Goal: Task Accomplishment & Management: Manage account settings

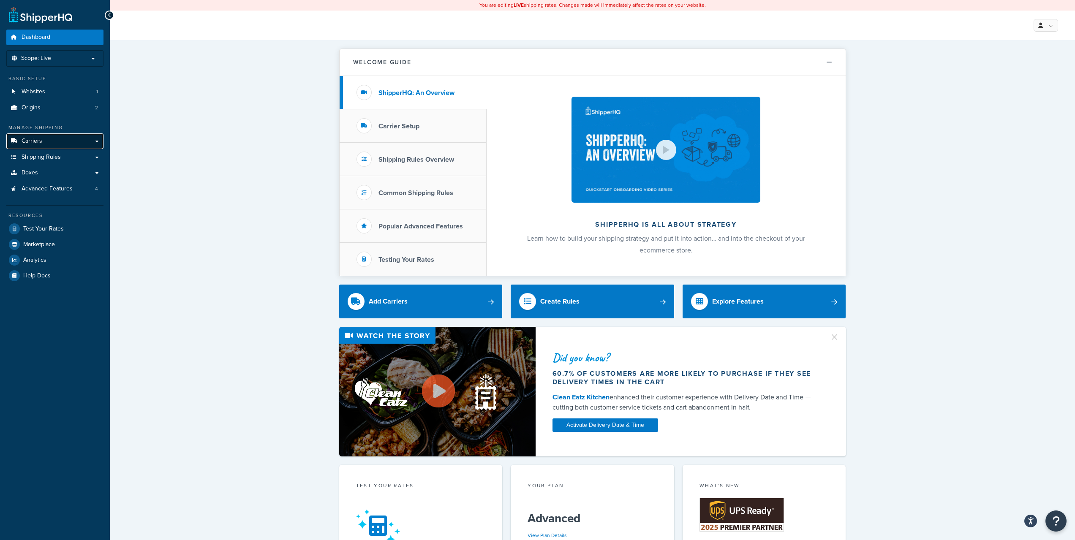
click at [41, 139] on span "Carriers" at bounding box center [32, 141] width 21 height 7
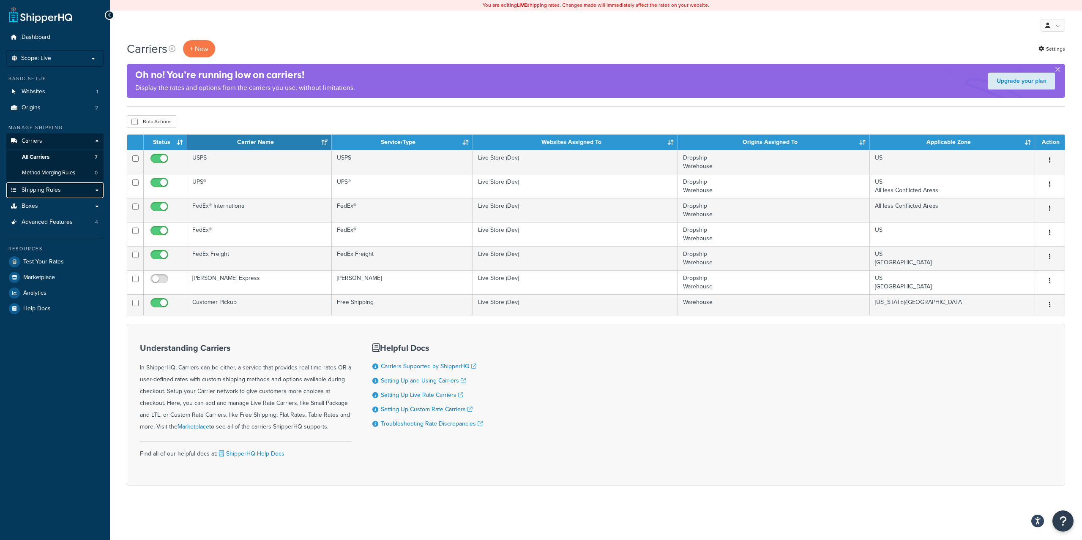
click at [46, 188] on span "Shipping Rules" at bounding box center [41, 190] width 39 height 7
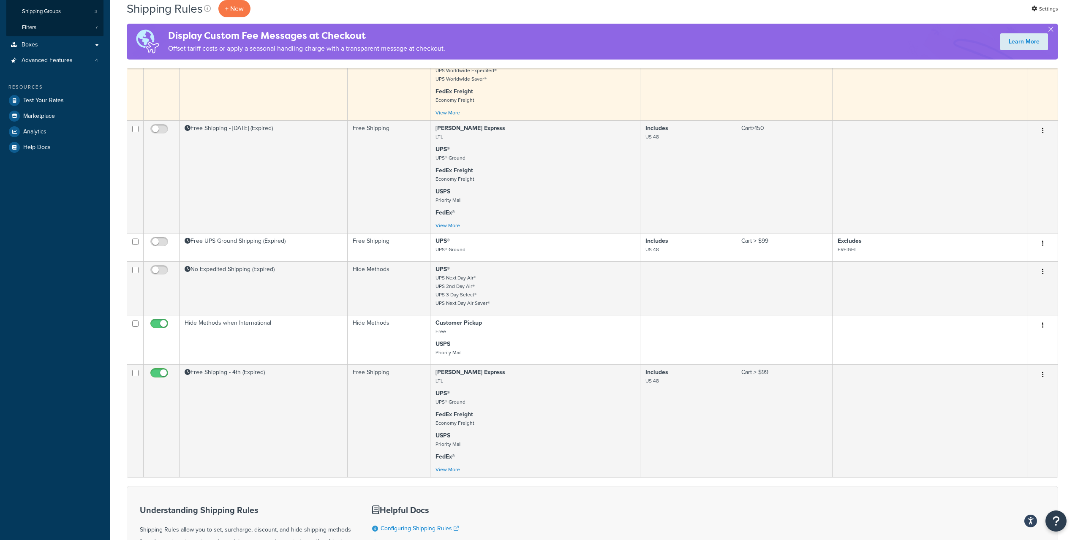
scroll to position [211, 0]
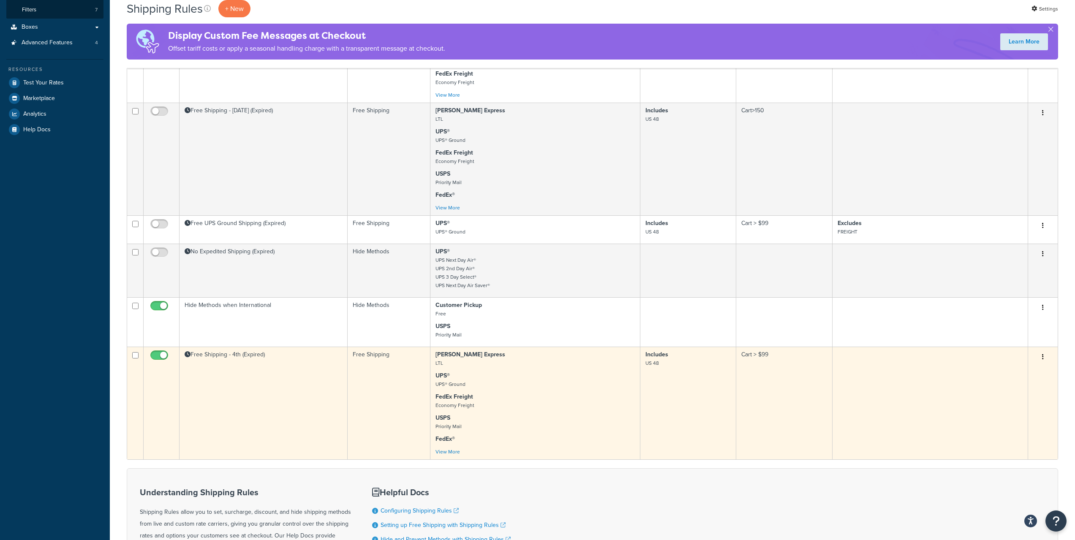
click at [227, 374] on td "Free Shipping - 4th (Expired)" at bounding box center [264, 403] width 168 height 113
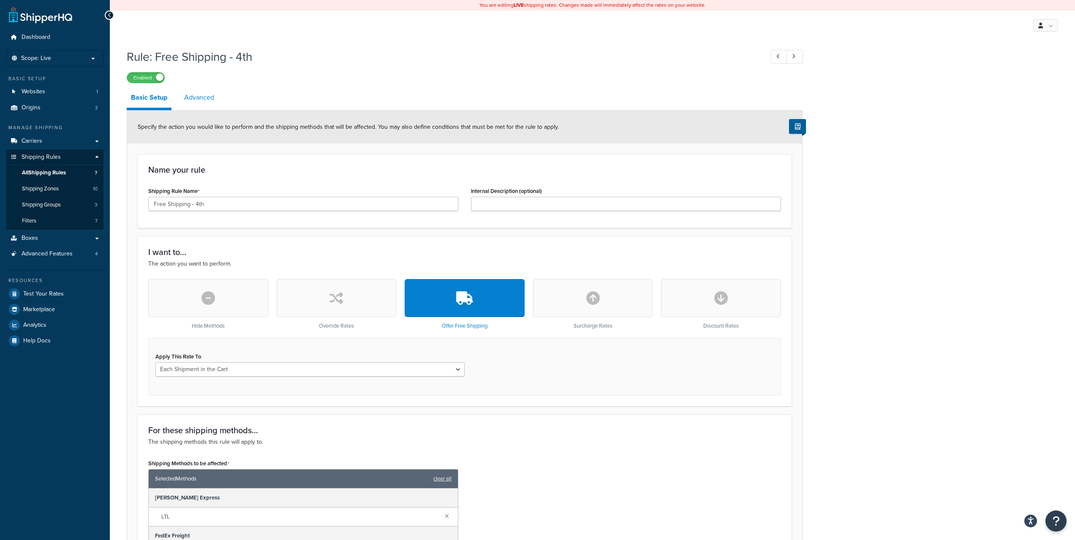
click at [212, 106] on link "Advanced" at bounding box center [199, 97] width 38 height 20
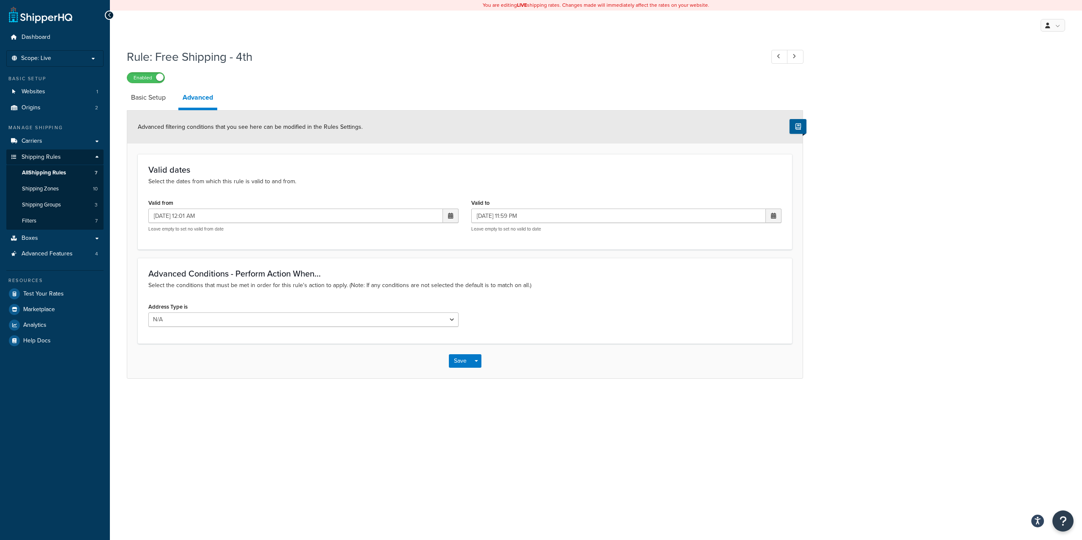
click at [109, 16] on icon at bounding box center [110, 15] width 4 height 6
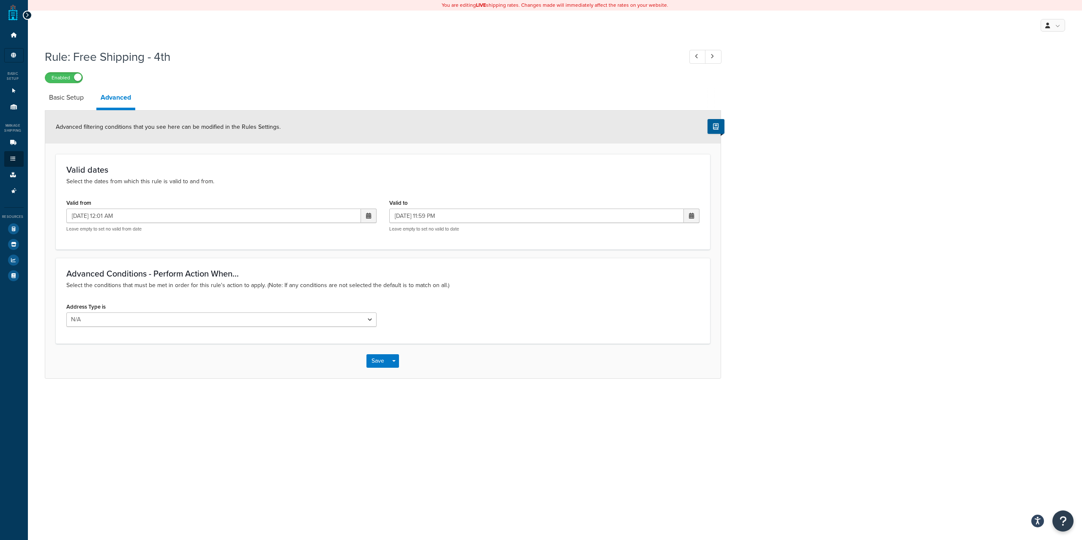
click at [223, 451] on div "You are editing LIVE shipping rates. Changes made will immediately affect the r…" at bounding box center [555, 270] width 1054 height 540
